Goal: Task Accomplishment & Management: Manage account settings

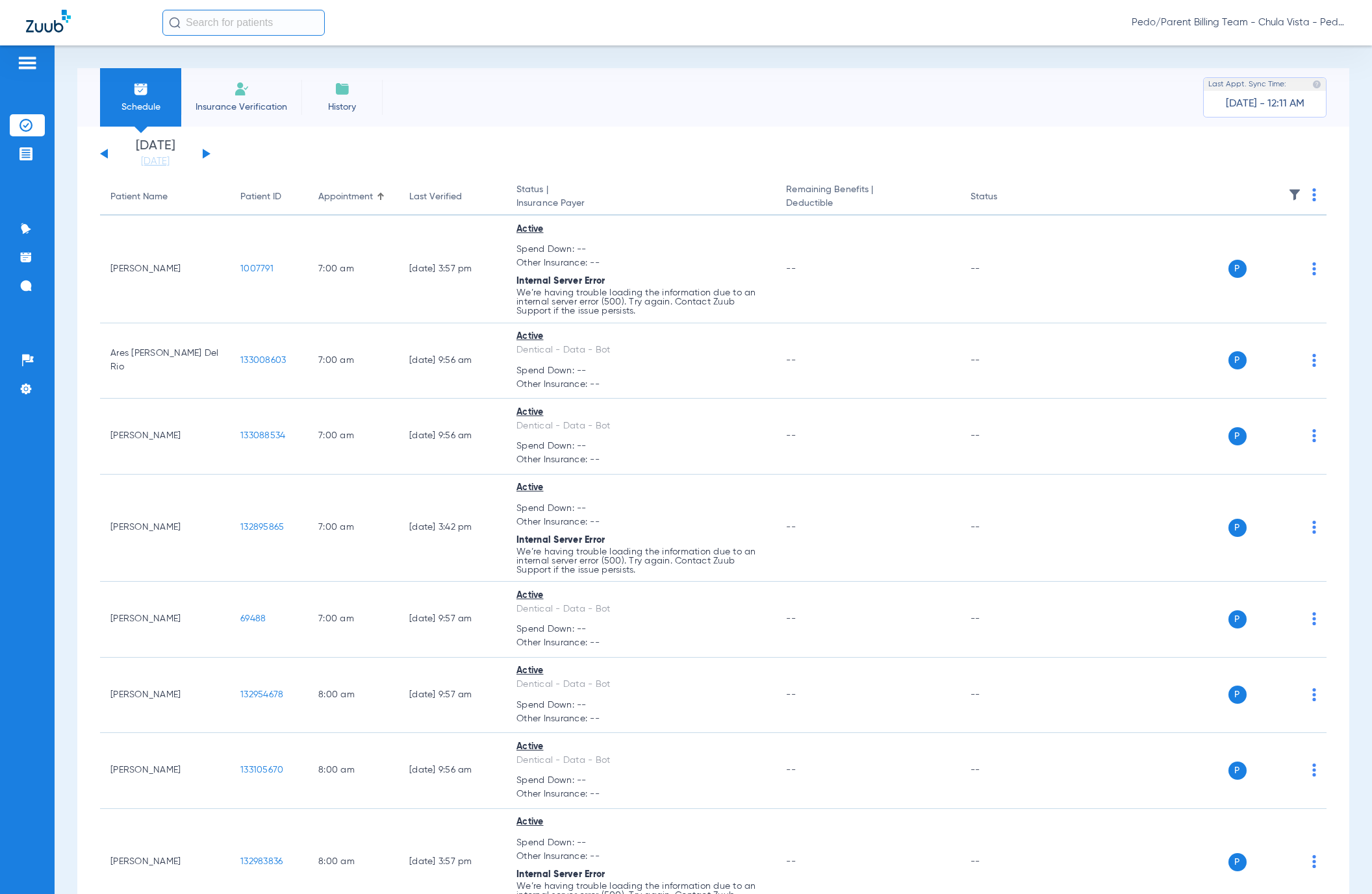
click at [205, 152] on button at bounding box center [206, 153] width 8 height 10
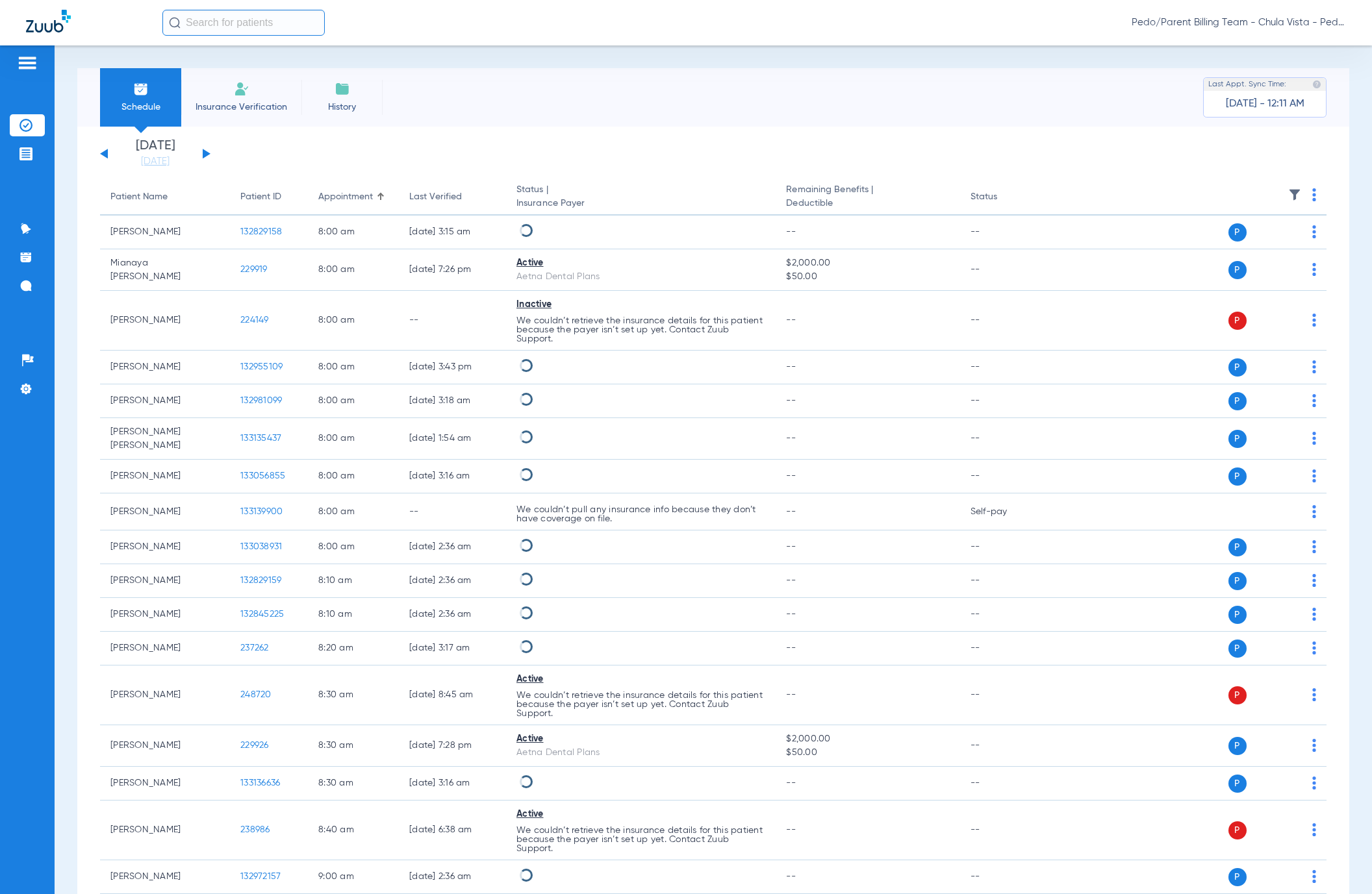
click at [1312, 192] on img at bounding box center [1313, 195] width 4 height 13
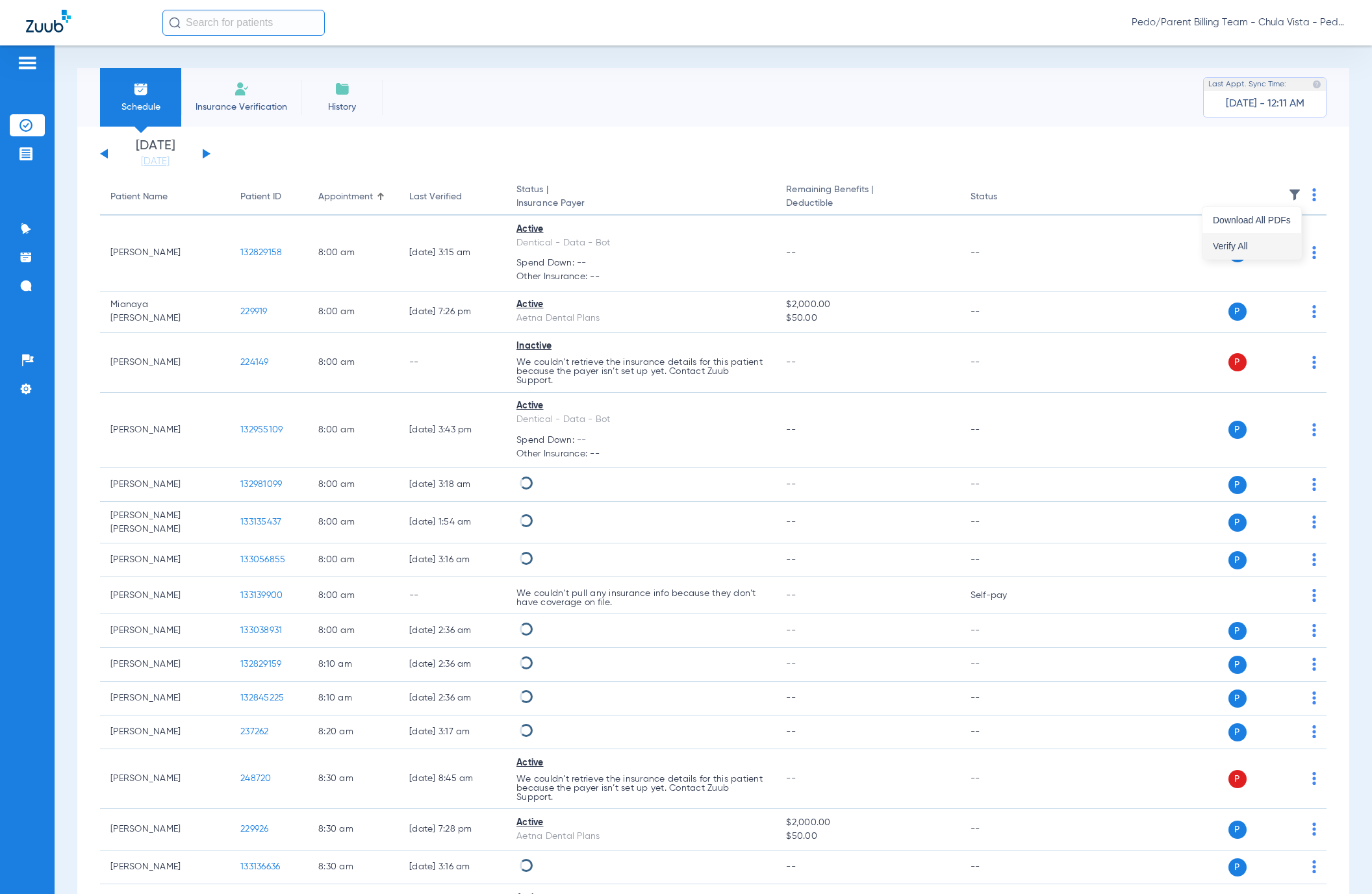
click at [1220, 242] on span "Verify All" at bounding box center [1252, 247] width 78 height 9
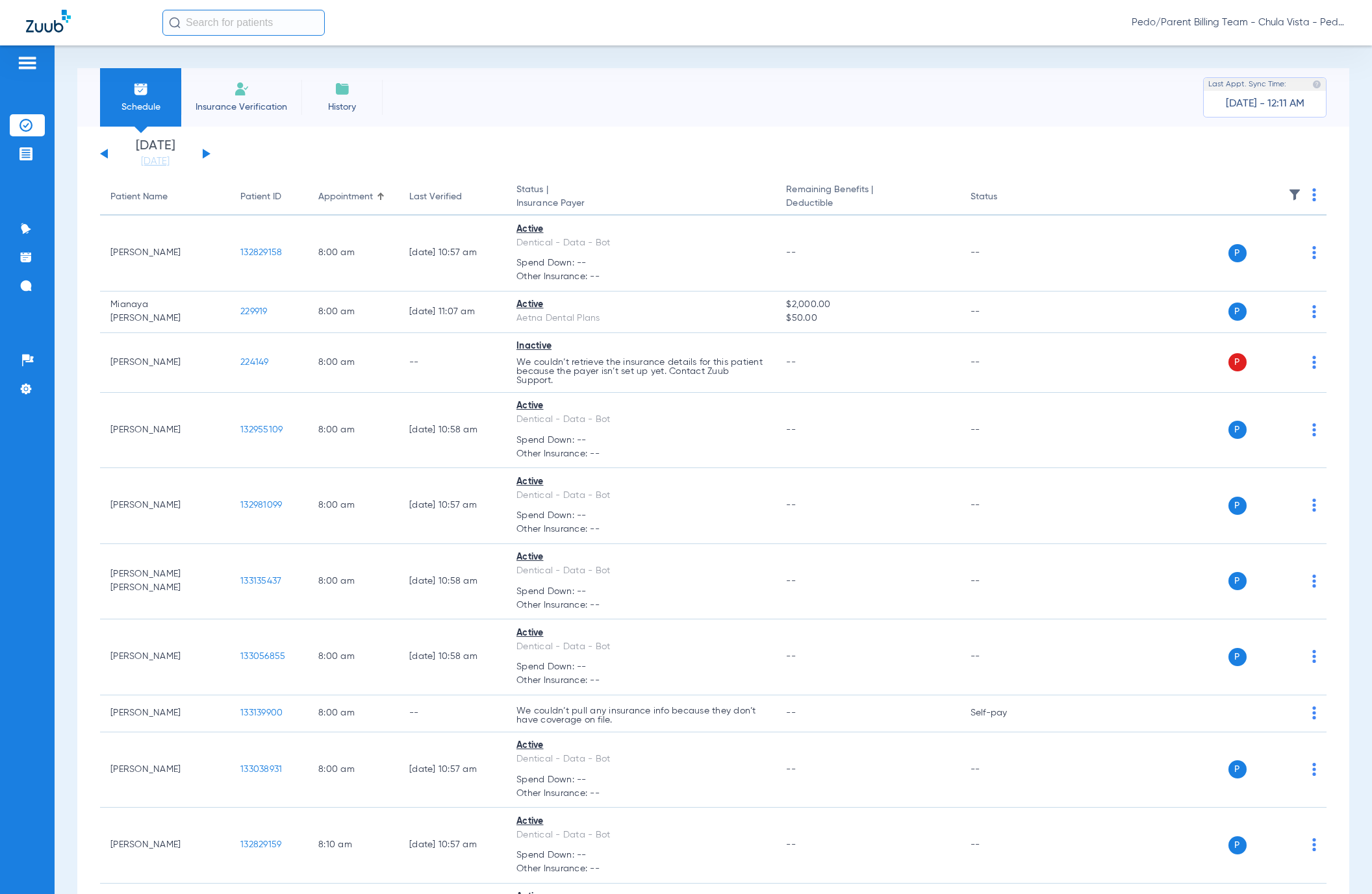
click at [1312, 196] on img at bounding box center [1313, 195] width 4 height 13
click at [1121, 224] on div at bounding box center [686, 447] width 1372 height 894
click at [1312, 195] on img at bounding box center [1313, 195] width 4 height 13
click at [1232, 243] on span "Verify All" at bounding box center [1252, 247] width 78 height 9
click at [1196, 25] on span "Pedo/Parent Billing Team - Chula Vista - Pedo | The Super Dentists" at bounding box center [1239, 22] width 215 height 13
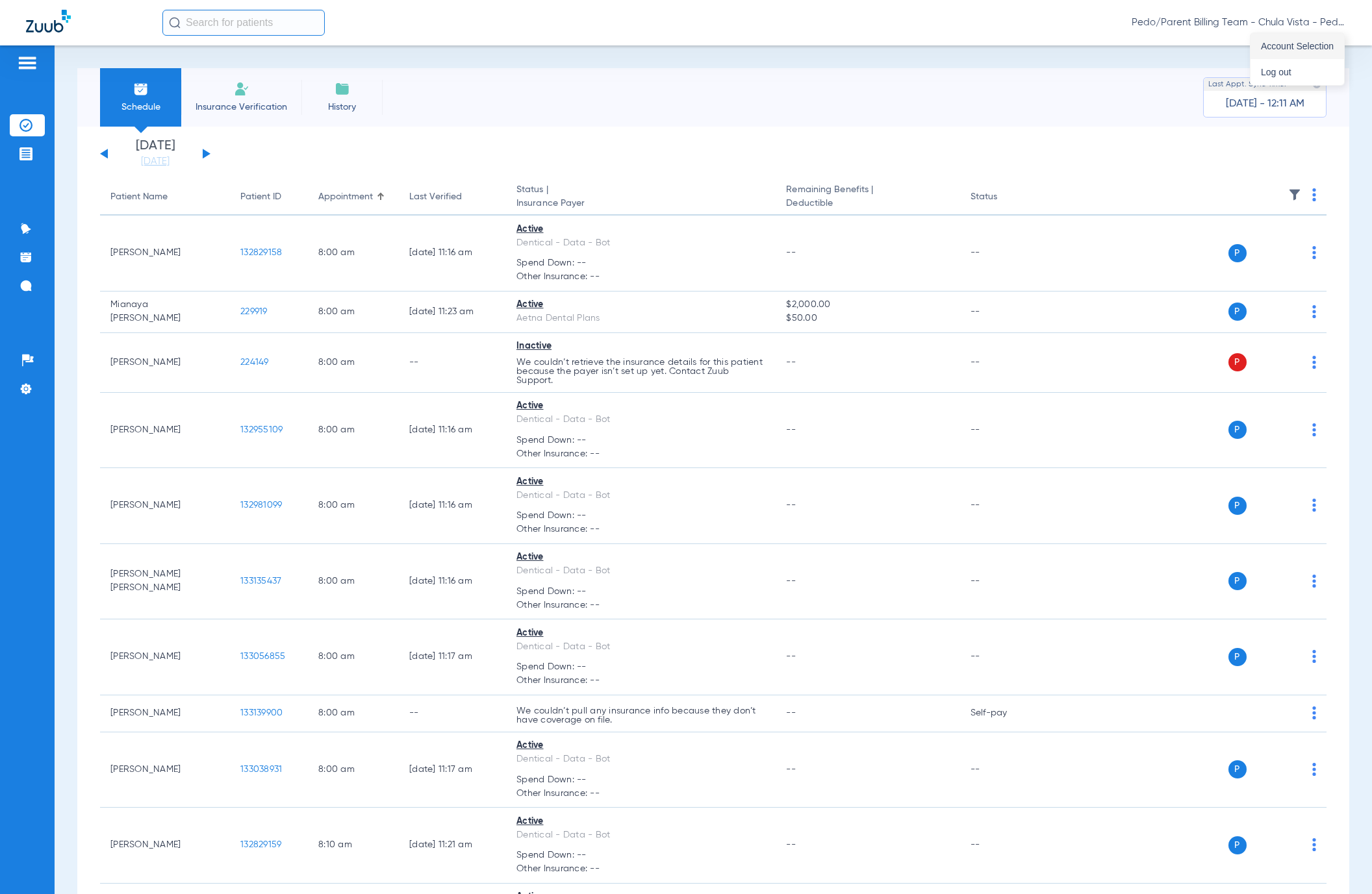
click at [1282, 47] on span "Account Selection" at bounding box center [1297, 46] width 73 height 9
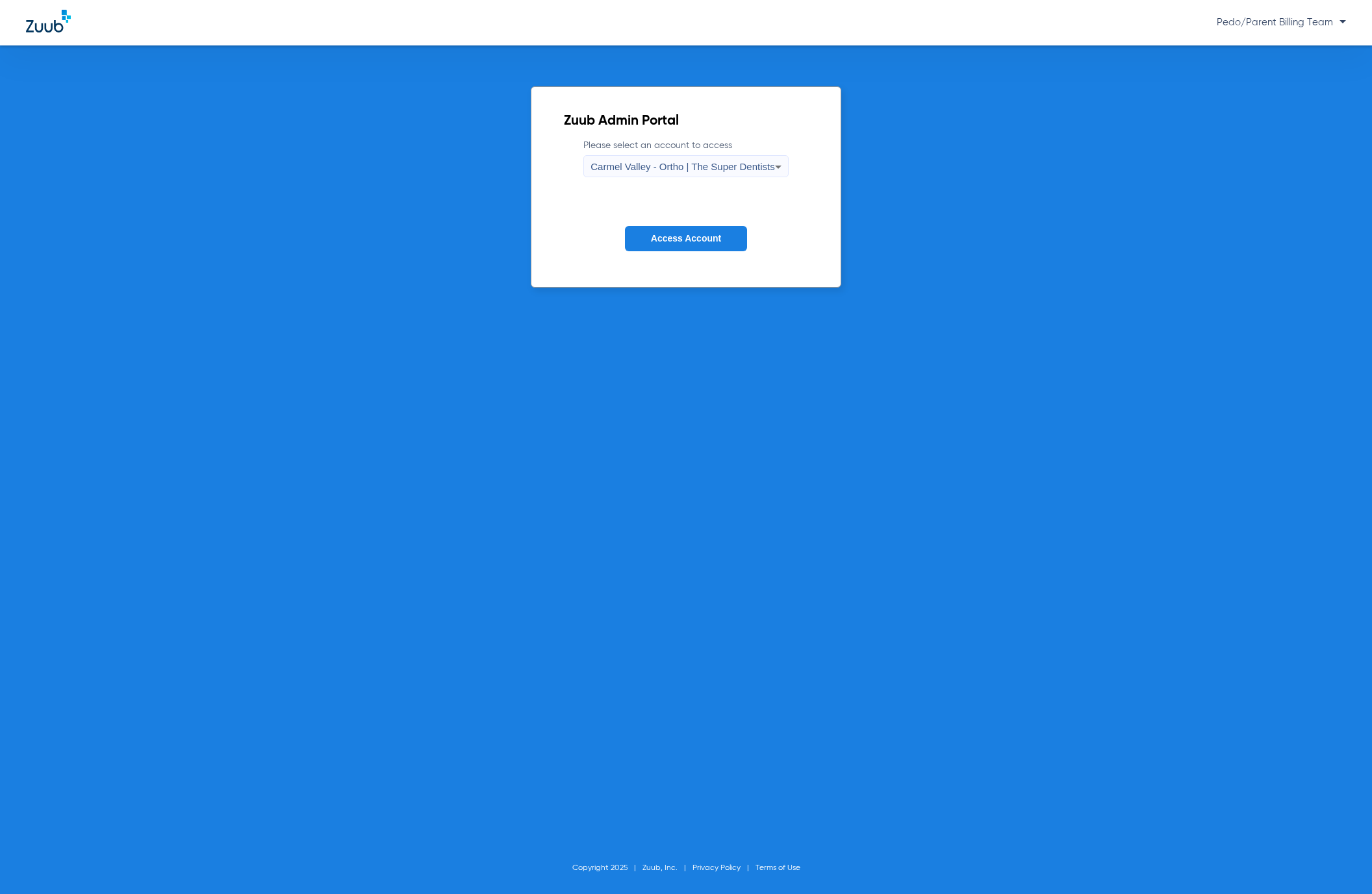
click at [744, 173] on div "Carmel Valley - Ortho | The Super Dentists" at bounding box center [683, 167] width 184 height 22
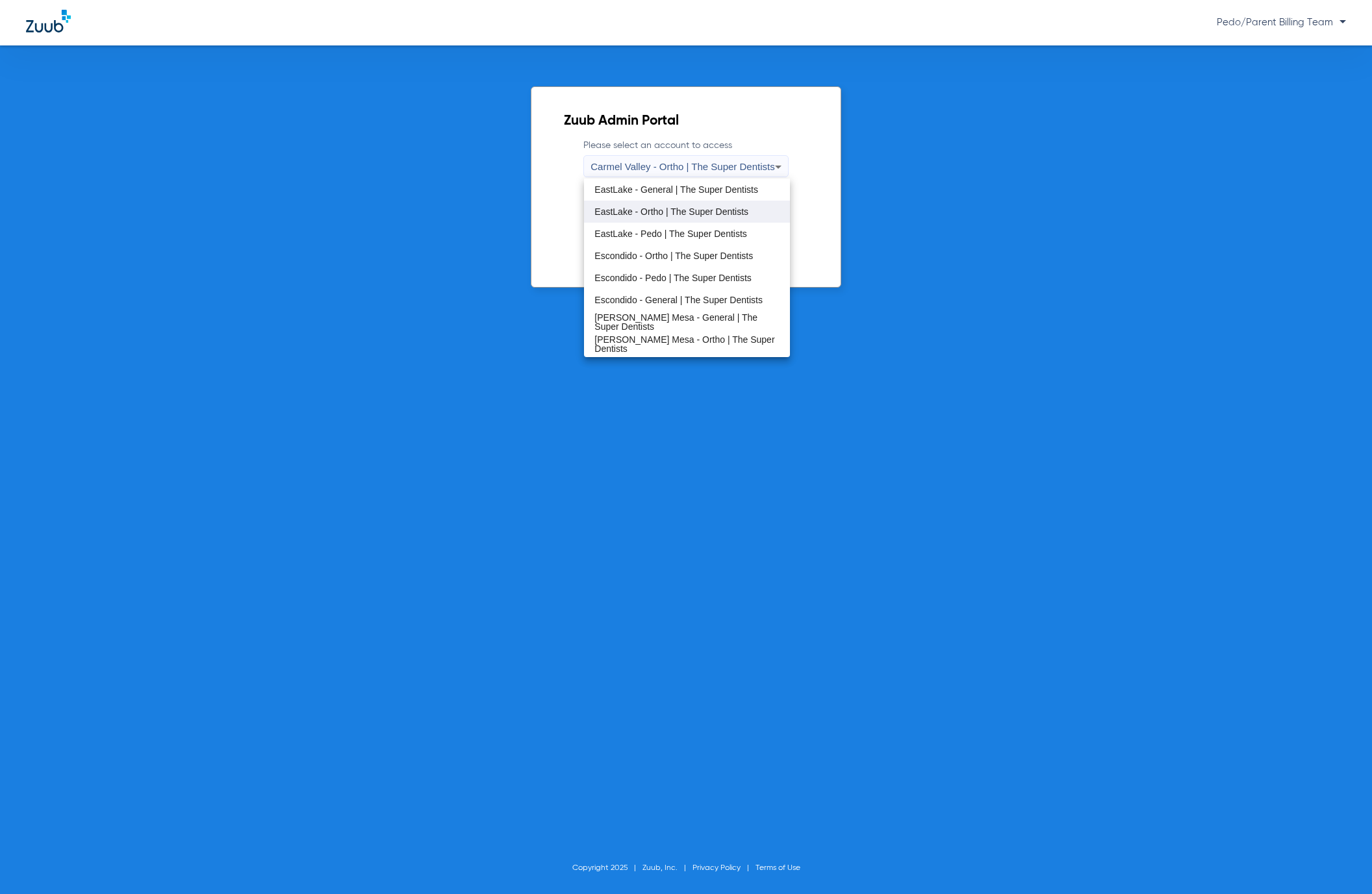
scroll to position [152, 0]
click at [647, 296] on mat-option "[PERSON_NAME] Mesa - Pedo | The Super Dentists" at bounding box center [686, 302] width 205 height 22
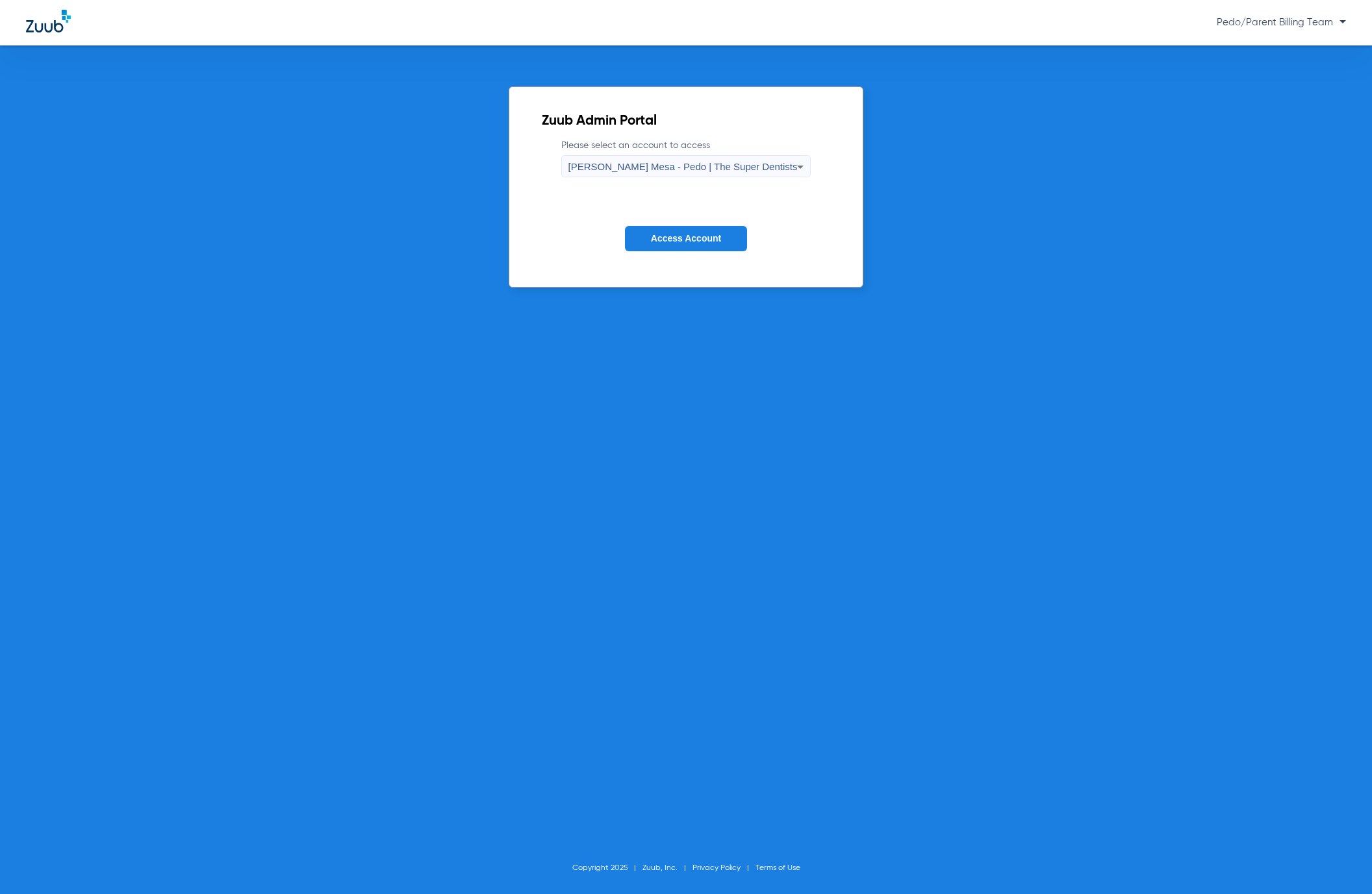
click at [680, 244] on button "Access Account" at bounding box center [686, 238] width 122 height 25
